Goal: Task Accomplishment & Management: Use online tool/utility

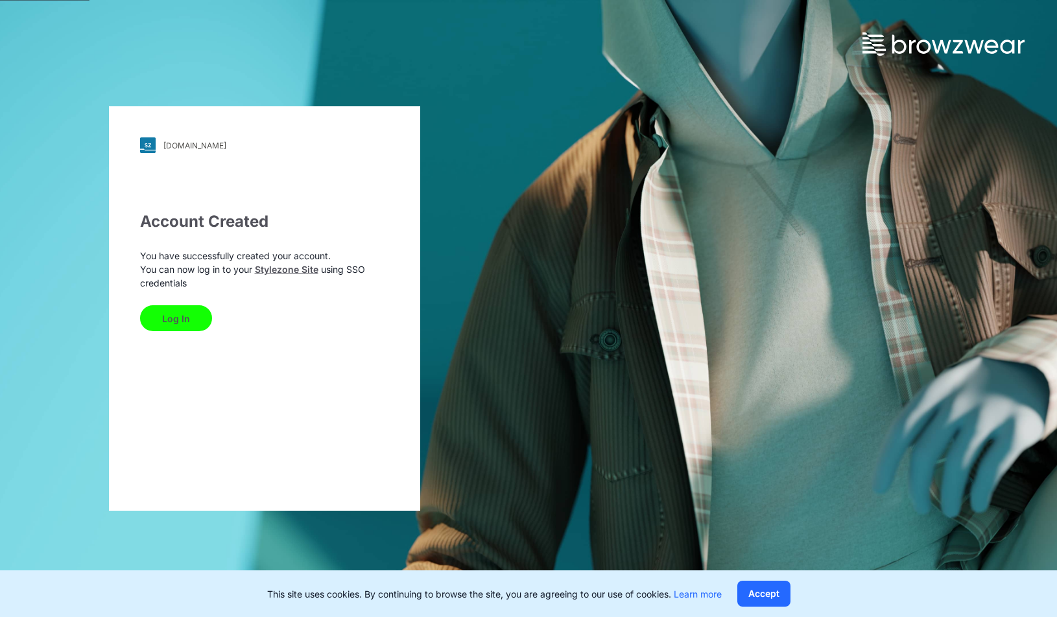
click at [180, 311] on button "Log In" at bounding box center [176, 318] width 72 height 26
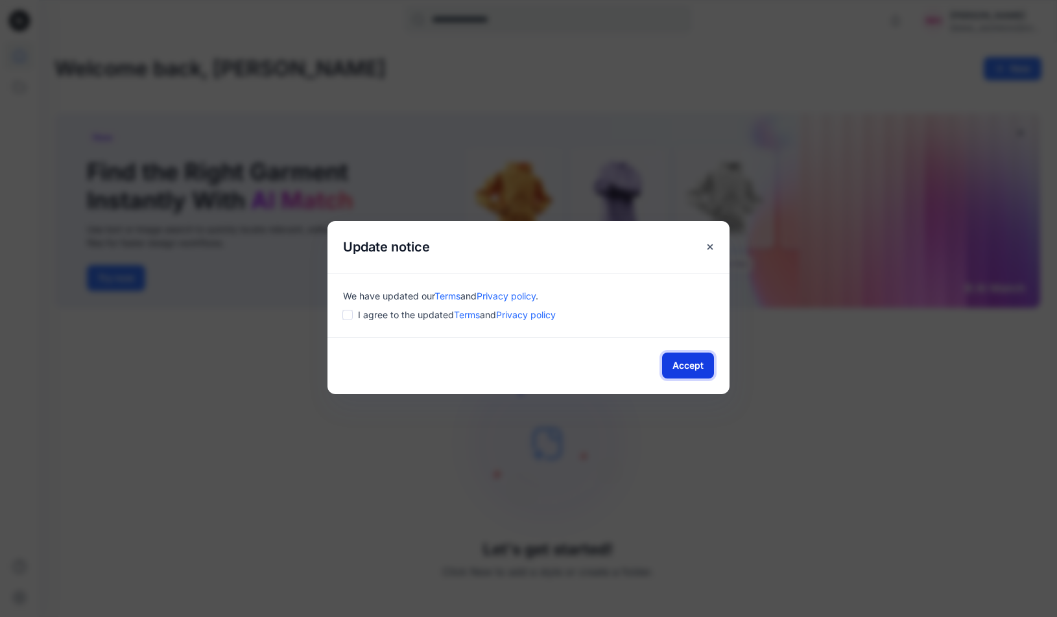
click at [679, 359] on button "Accept" at bounding box center [688, 366] width 52 height 26
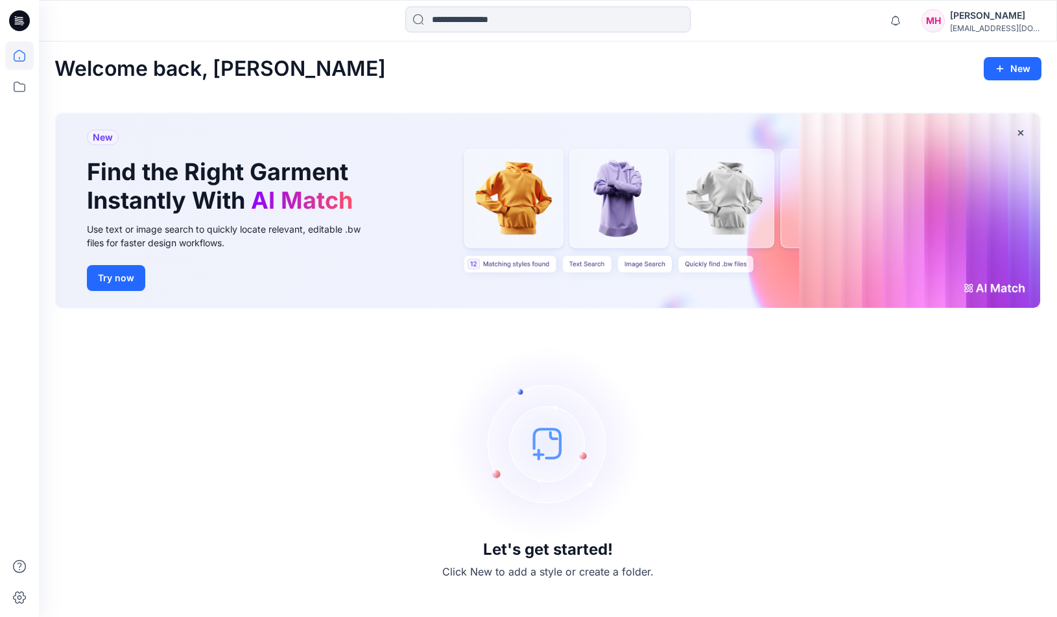
drag, startPoint x: 948, startPoint y: 450, endPoint x: 1050, endPoint y: 500, distance: 113.7
click at [948, 450] on div "Let's get started! Click New to add a style or create a folder." at bounding box center [547, 463] width 987 height 277
